Goal: Information Seeking & Learning: Learn about a topic

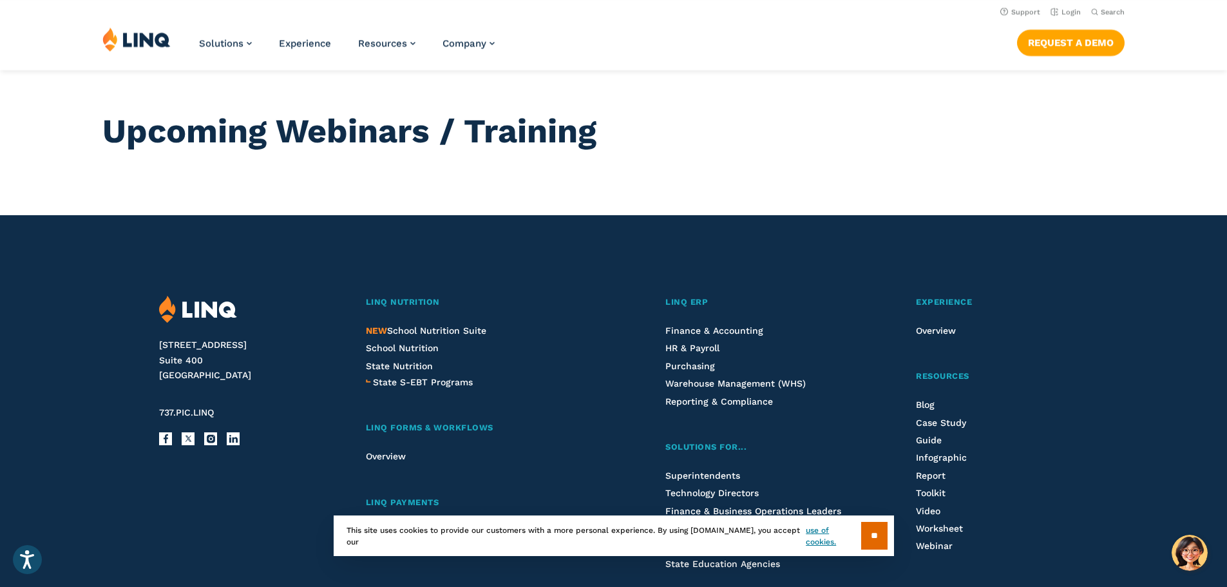
click at [910, 138] on h1 "Upcoming Webinars / Training" at bounding box center [613, 131] width 1022 height 39
click at [570, 369] on li "State Nutrition" at bounding box center [482, 366] width 233 height 14
click at [873, 534] on input "**" at bounding box center [874, 536] width 26 height 28
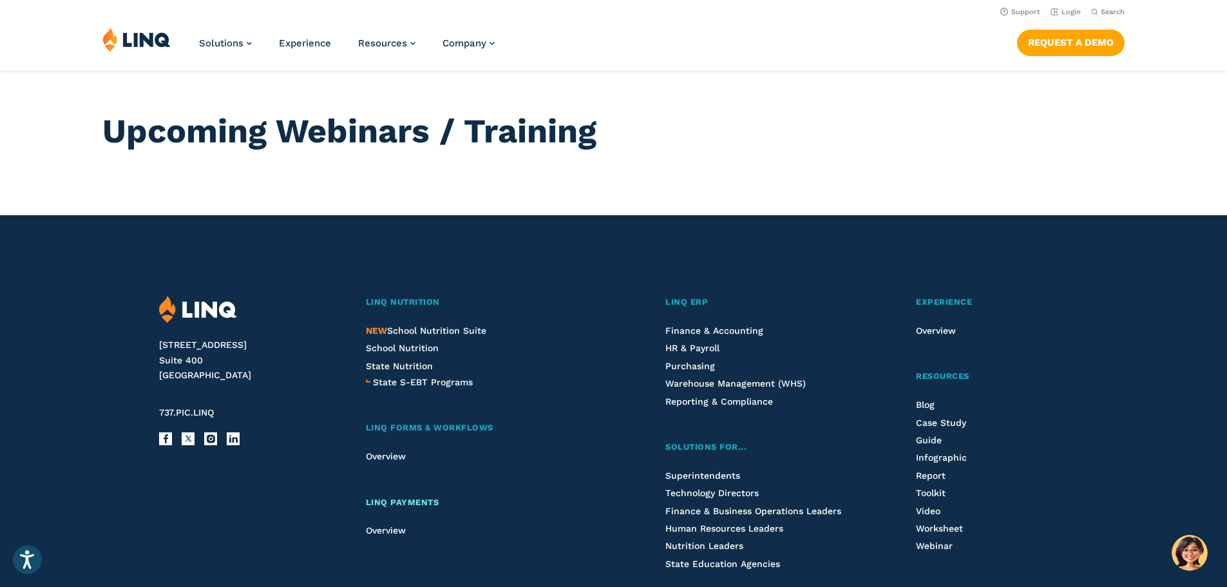
click at [537, 501] on link "LINQ Payments" at bounding box center [482, 503] width 233 height 14
click at [733, 327] on span "Finance & Accounting" at bounding box center [715, 330] width 98 height 10
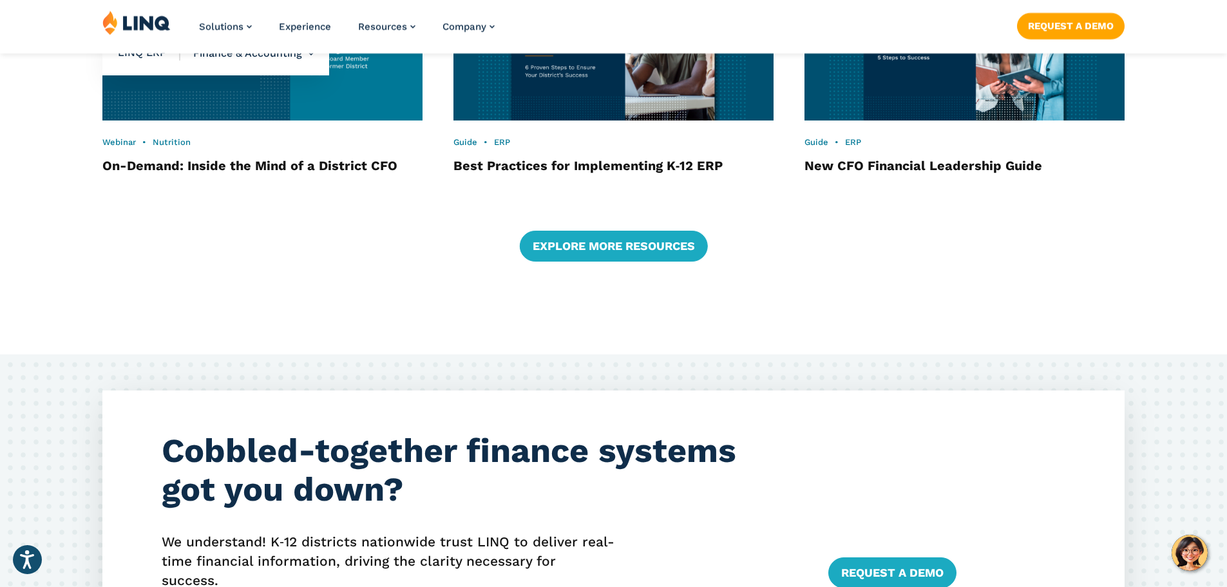
scroll to position [2641, 0]
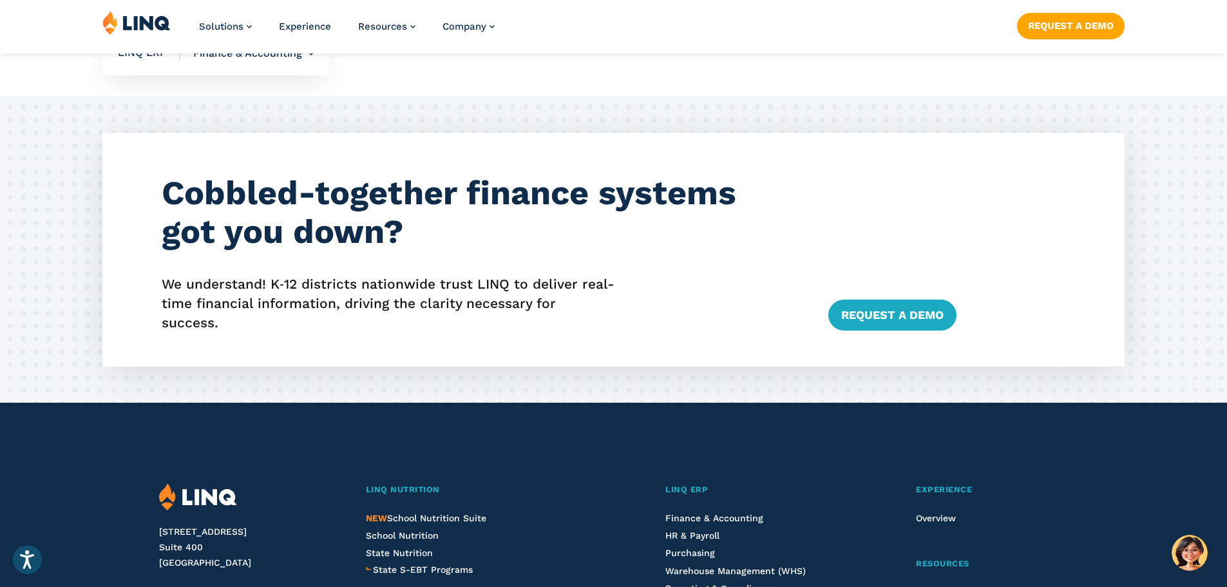
click at [26, 309] on div "Cobbled-together finance systems got you down? We understand! K‑12 districts na…" at bounding box center [613, 250] width 1227 height 306
